Goal: Task Accomplishment & Management: Manage account settings

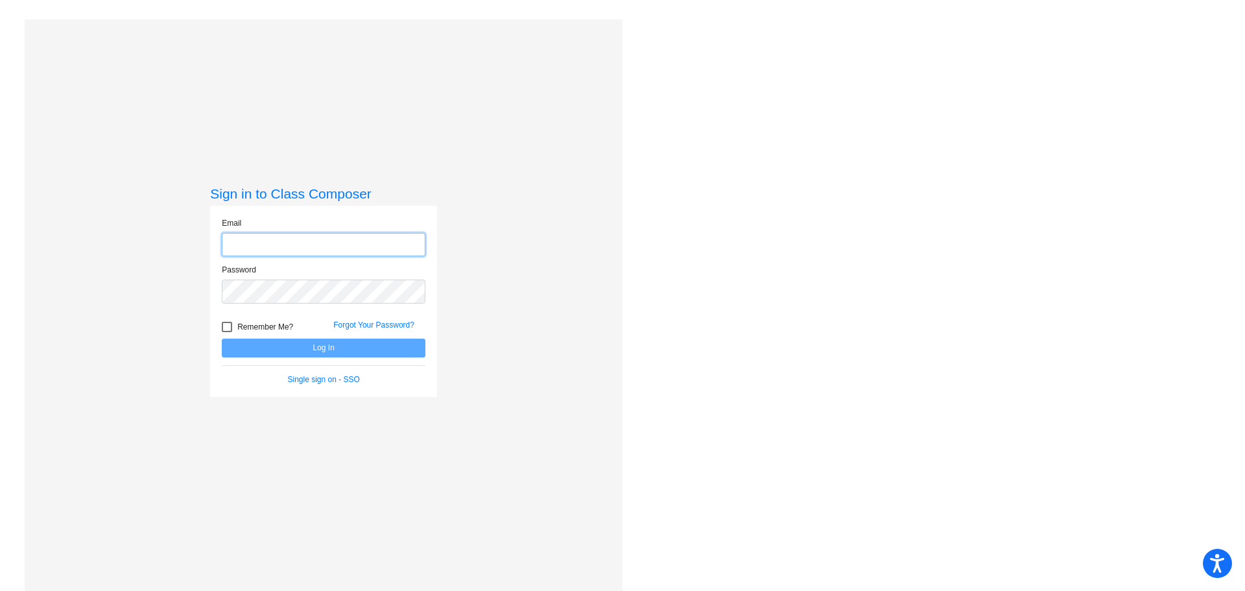
type input "[PERSON_NAME][EMAIL_ADDRESS][DOMAIN_NAME]"
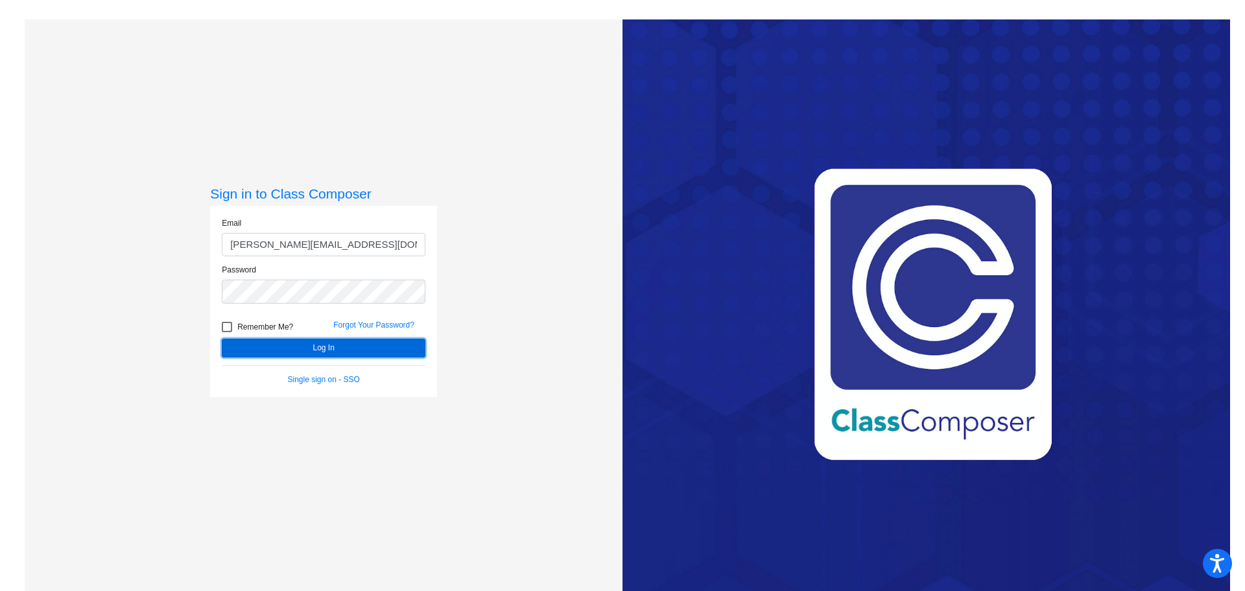
click at [307, 339] on button "Log In" at bounding box center [324, 348] width 204 height 19
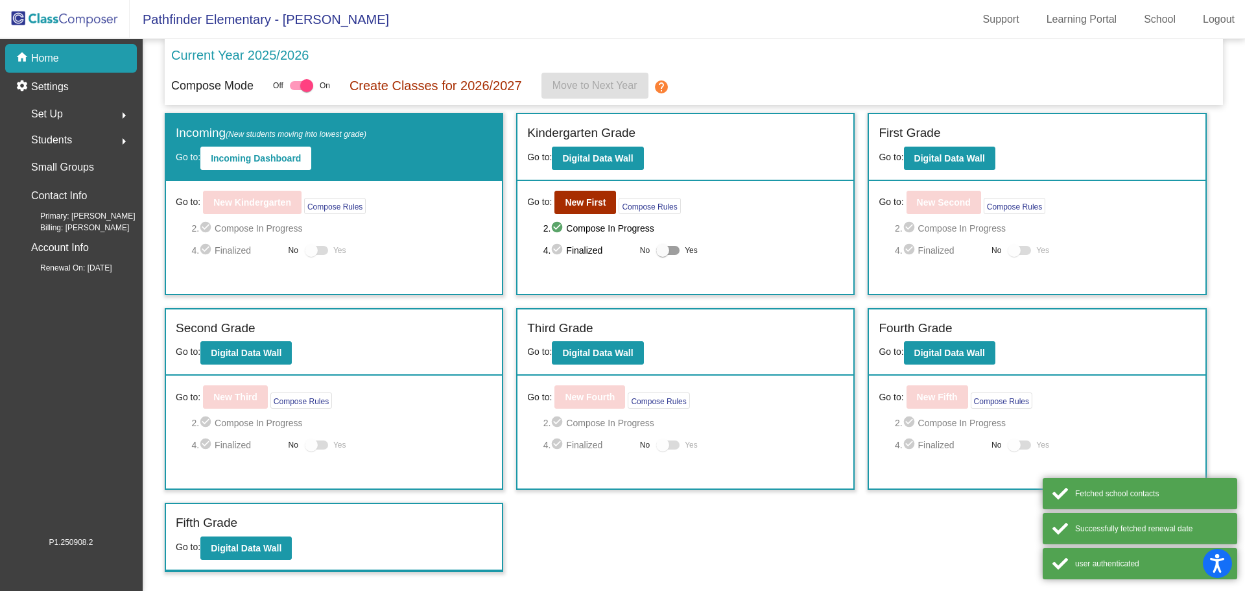
click at [65, 141] on span "Students" at bounding box center [51, 140] width 41 height 18
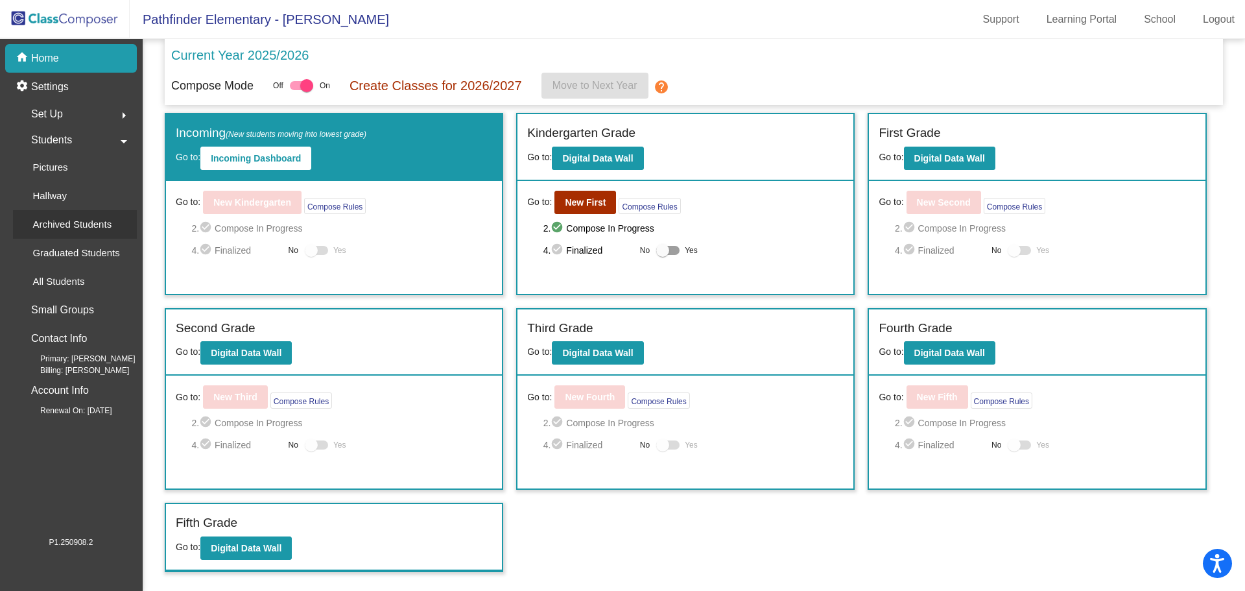
click at [77, 217] on p "Archived Students" at bounding box center [71, 225] width 79 height 16
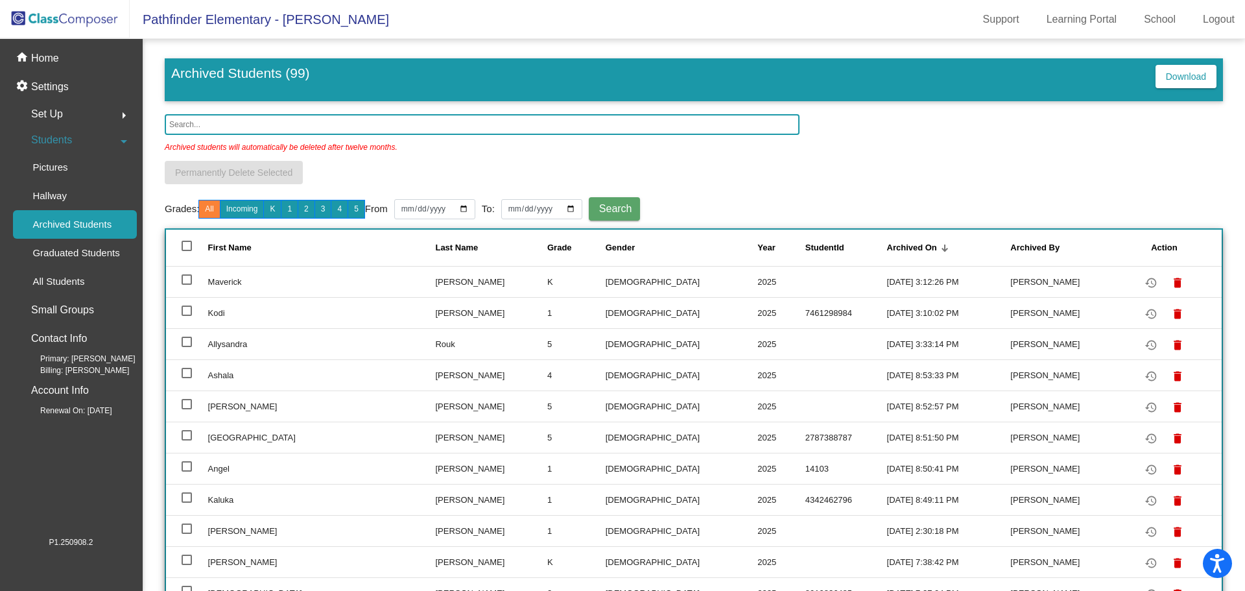
click at [226, 130] on input "text" at bounding box center [482, 124] width 635 height 21
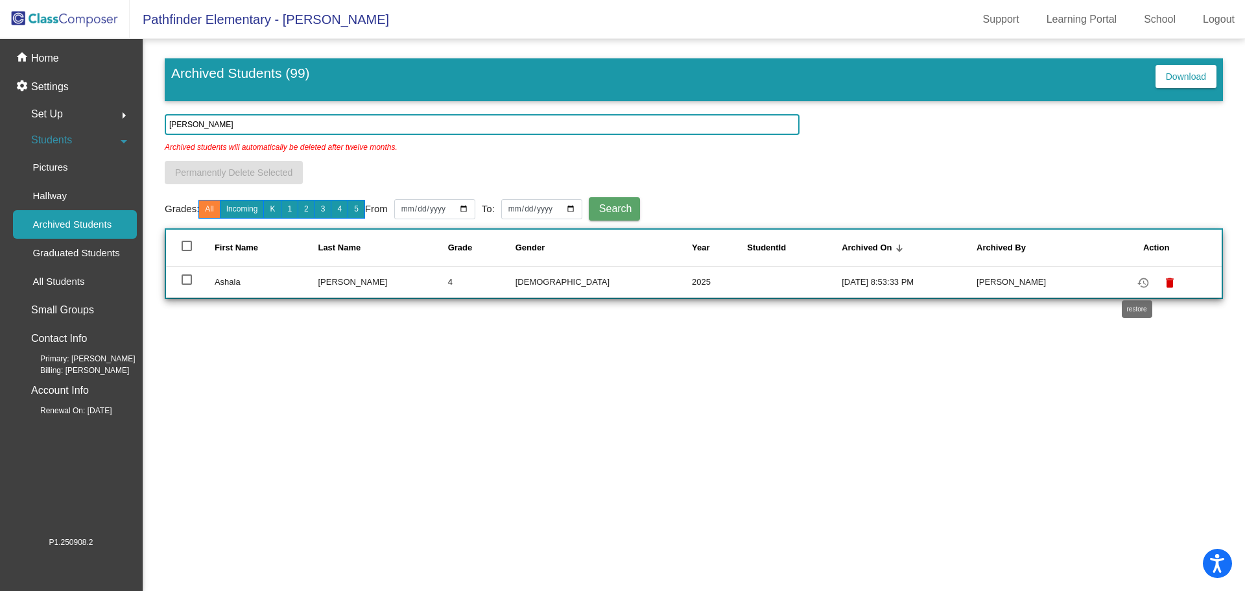
click at [1140, 284] on mat-icon "restore" at bounding box center [1144, 283] width 16 height 16
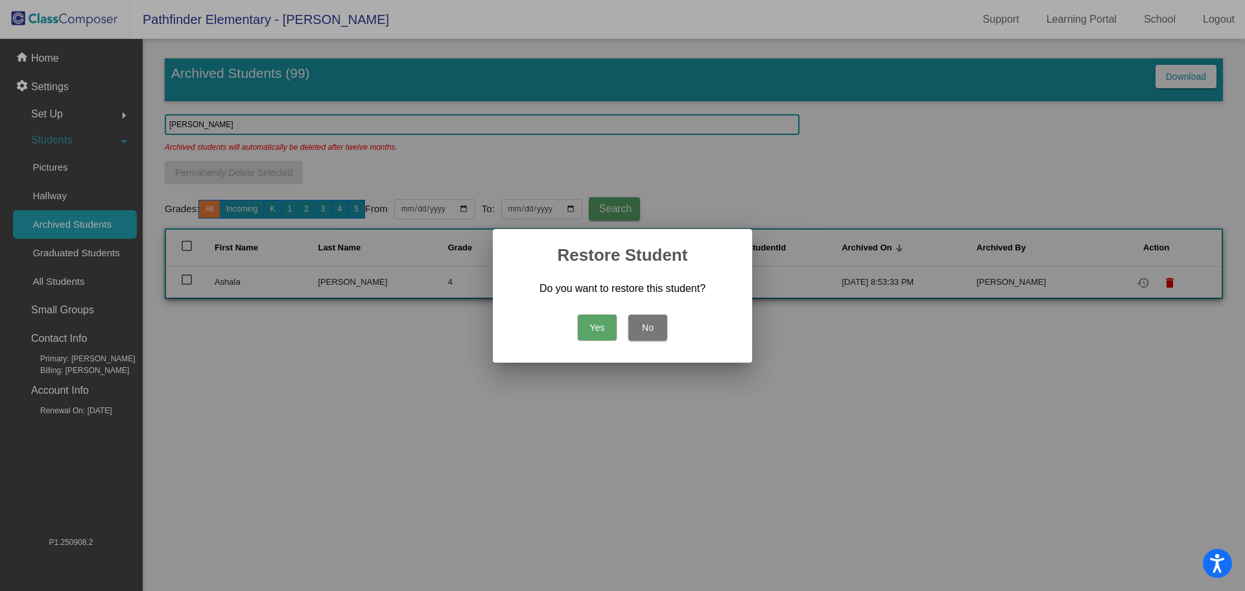
click at [588, 333] on button "Yes" at bounding box center [597, 328] width 39 height 26
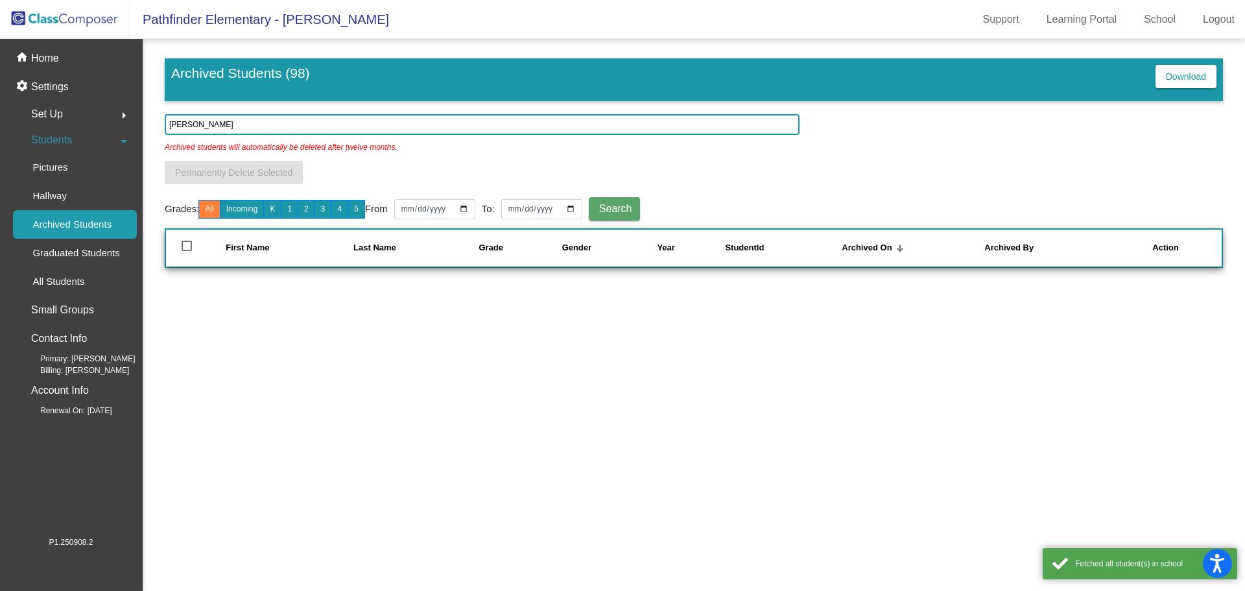
drag, startPoint x: 238, startPoint y: 127, endPoint x: 141, endPoint y: 119, distance: 97.6
click at [141, 119] on mat-sidenav-container "home Home settings Settings Set Up arrow_right Students arrow_drop_down Picture…" at bounding box center [622, 315] width 1245 height 552
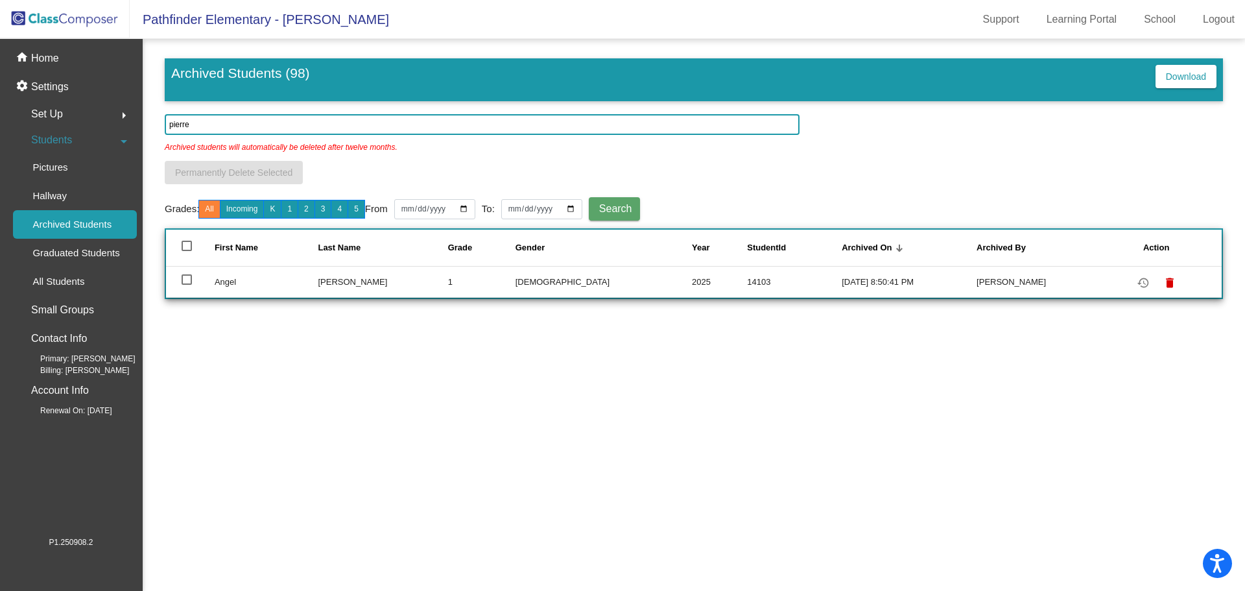
type input "pierre"
click at [1136, 280] on mat-icon "restore" at bounding box center [1144, 283] width 16 height 16
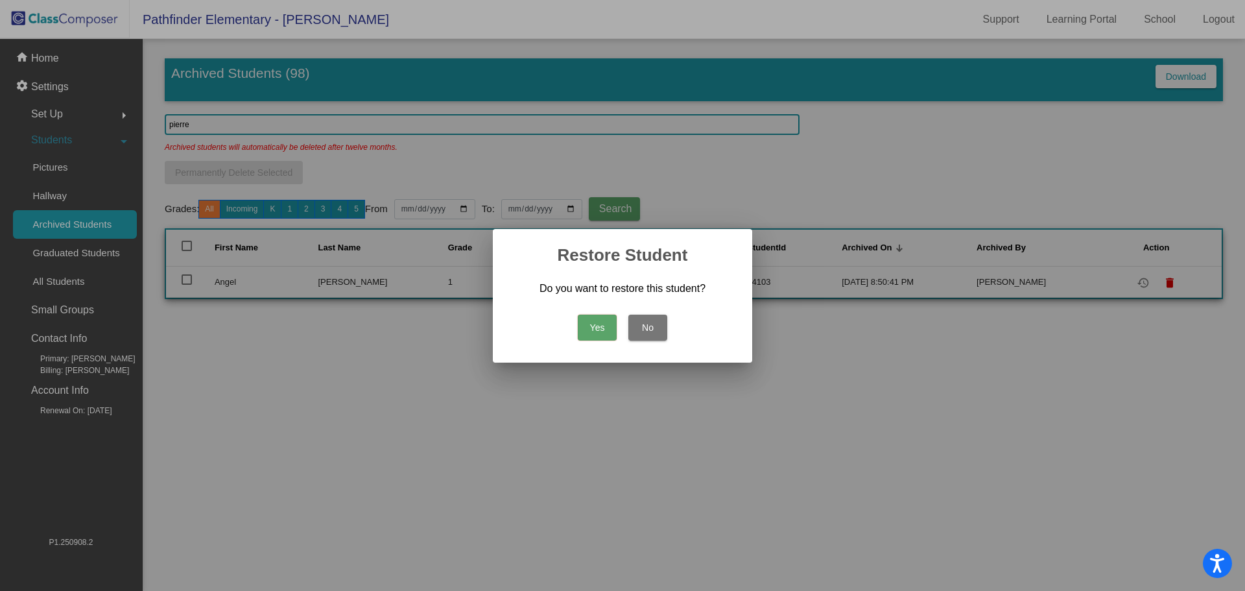
click at [605, 326] on button "Yes" at bounding box center [597, 328] width 39 height 26
